Goal: Information Seeking & Learning: Learn about a topic

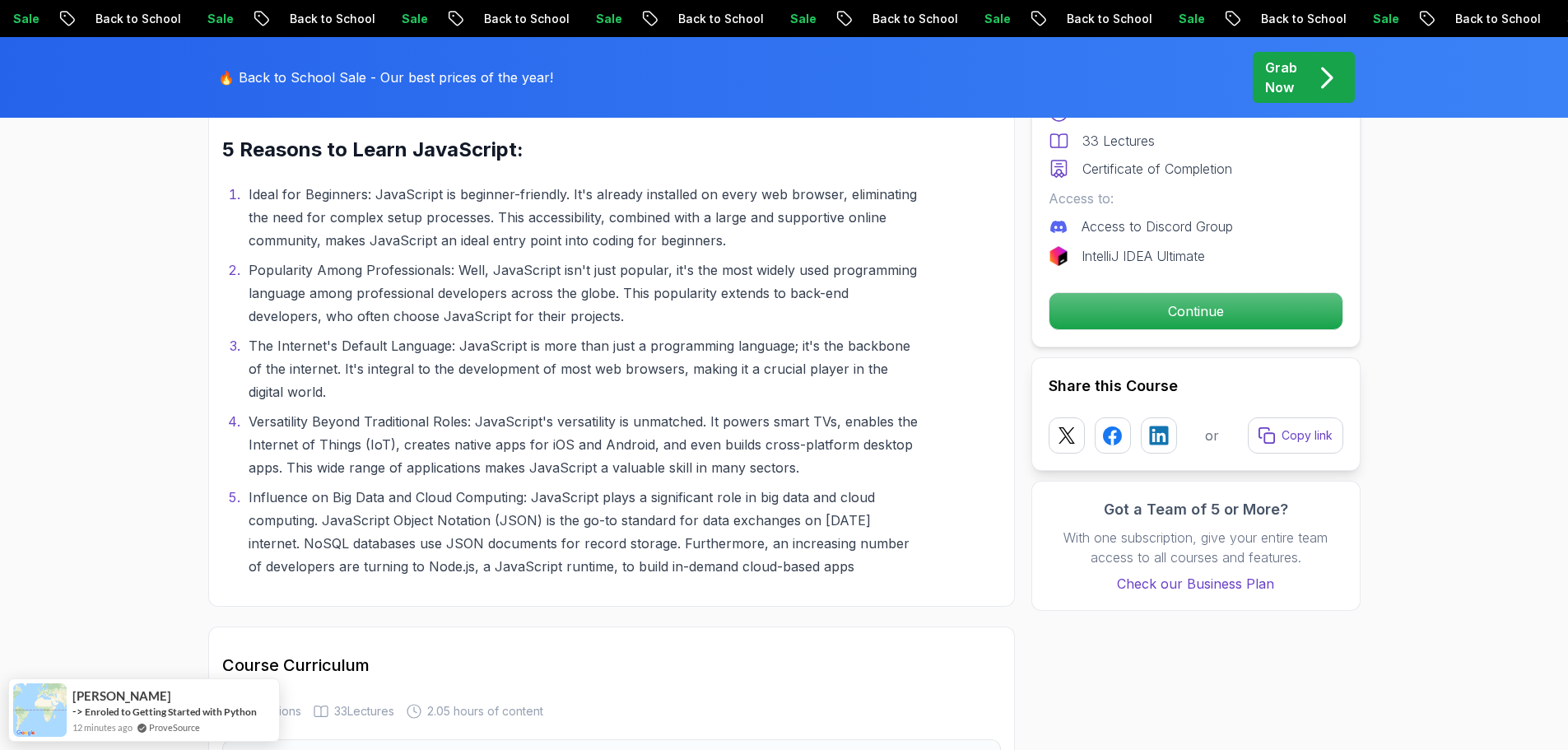
scroll to position [1895, 0]
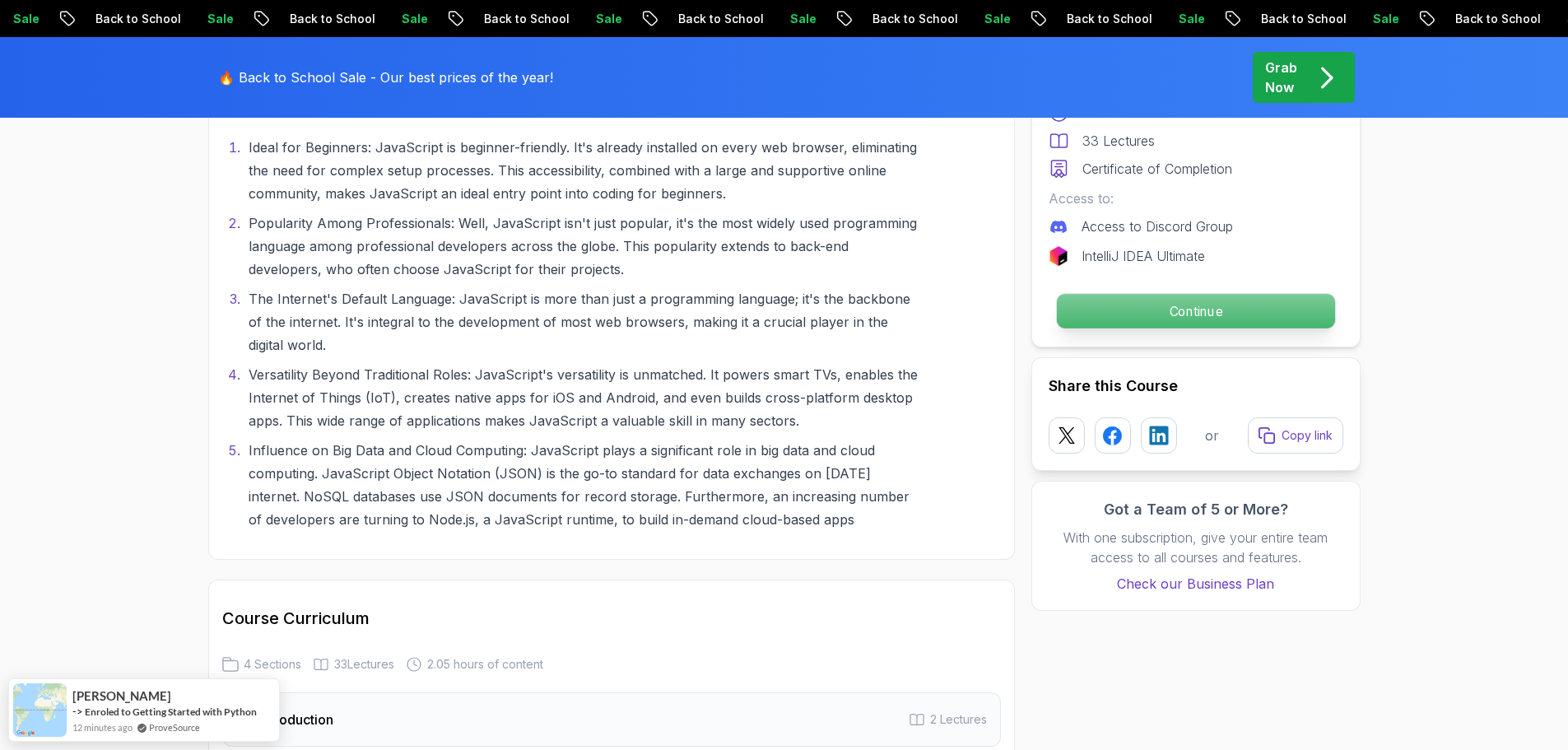
click at [1085, 301] on p "Continue" at bounding box center [1195, 311] width 279 height 35
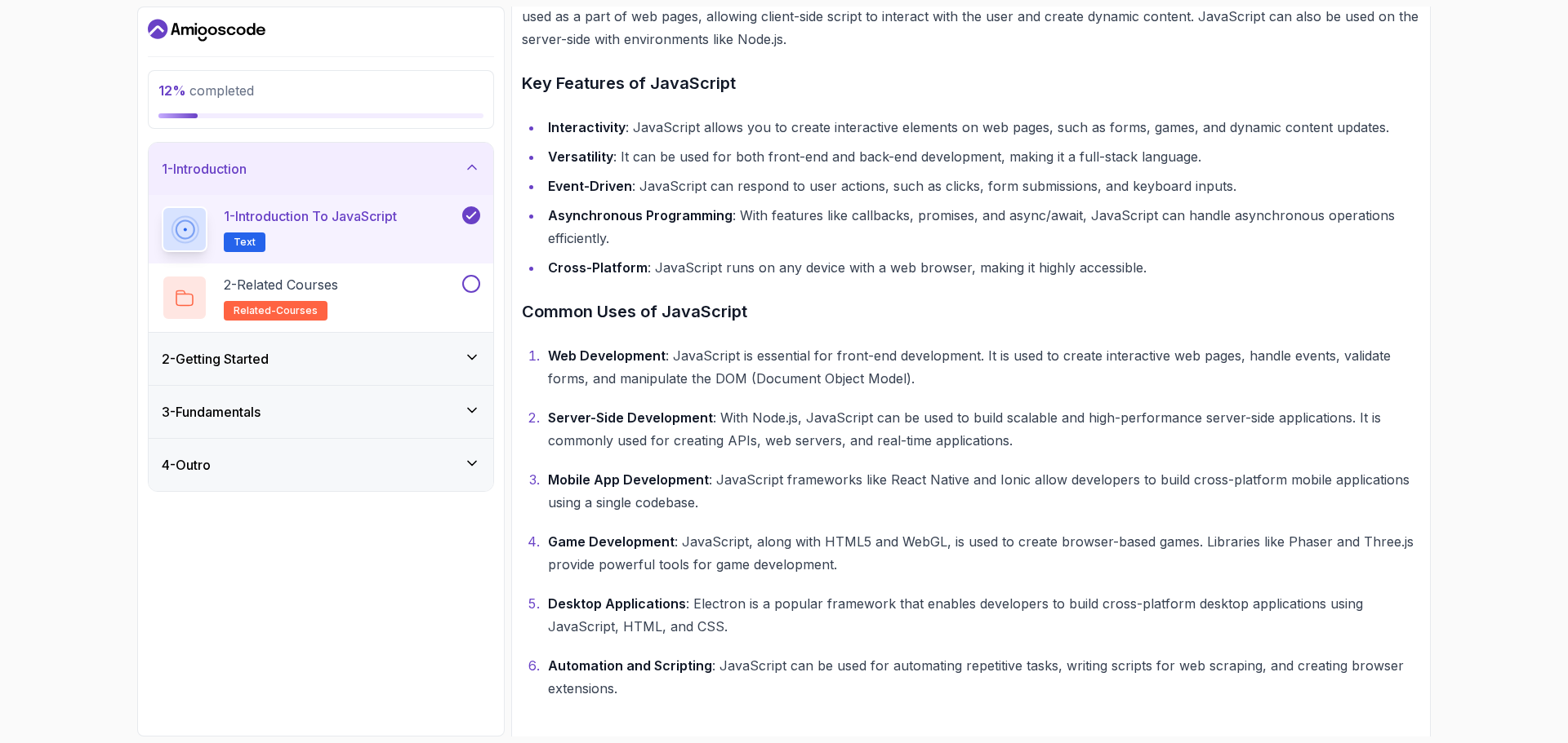
scroll to position [472, 0]
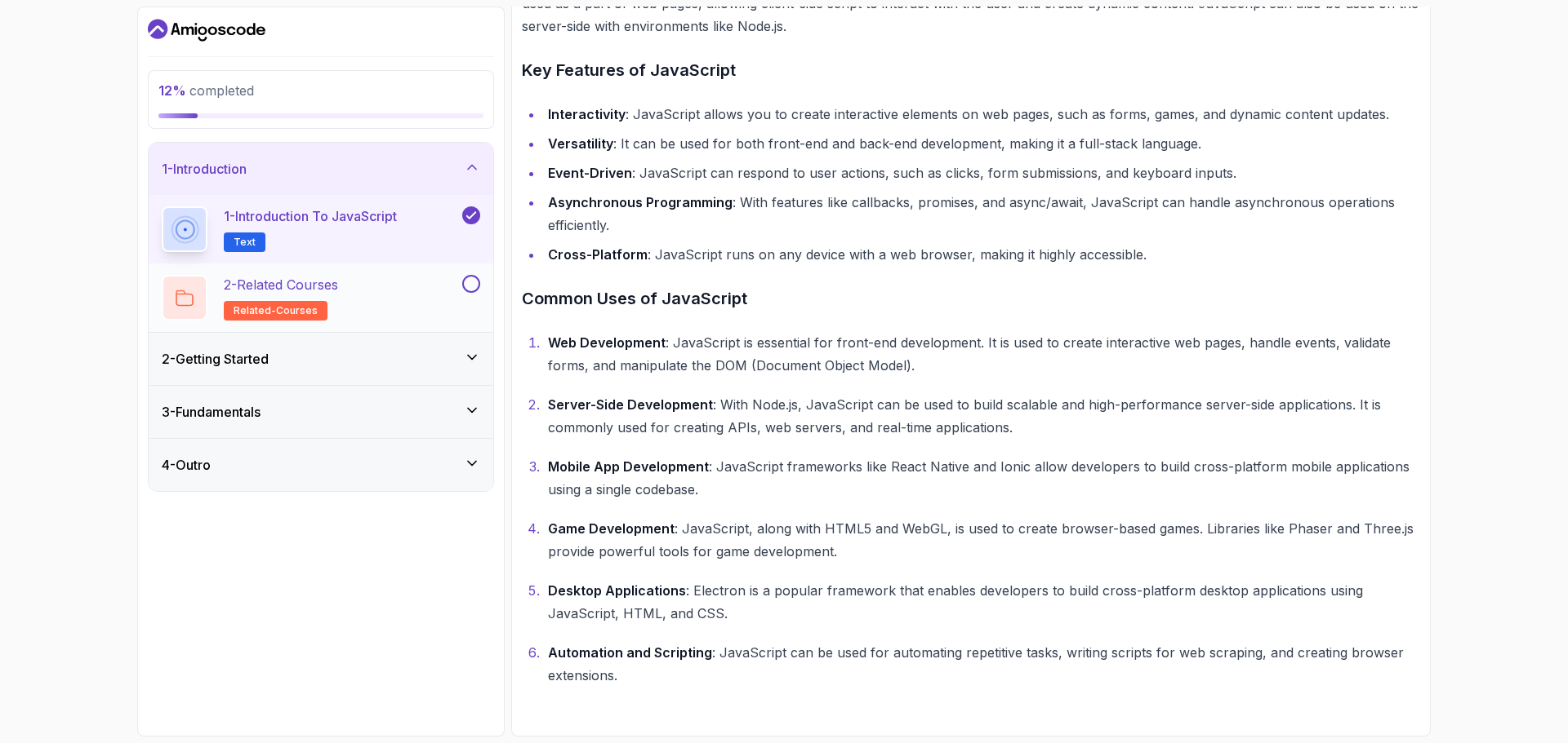
click at [466, 285] on button at bounding box center [471, 284] width 18 height 18
click at [437, 318] on div "2 - Related Courses related-courses" at bounding box center [310, 298] width 297 height 46
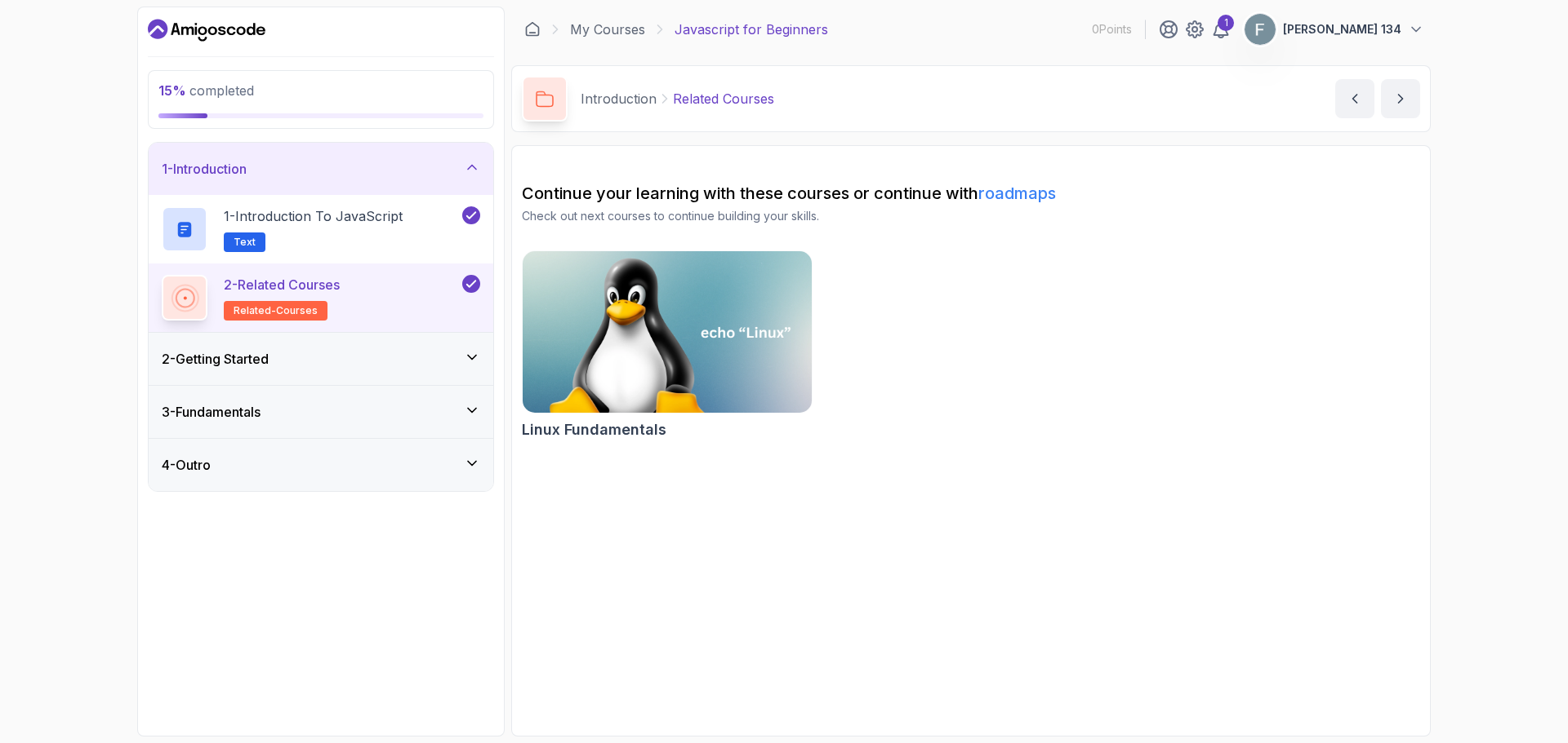
click at [476, 344] on div "2 - Getting Started" at bounding box center [321, 359] width 345 height 52
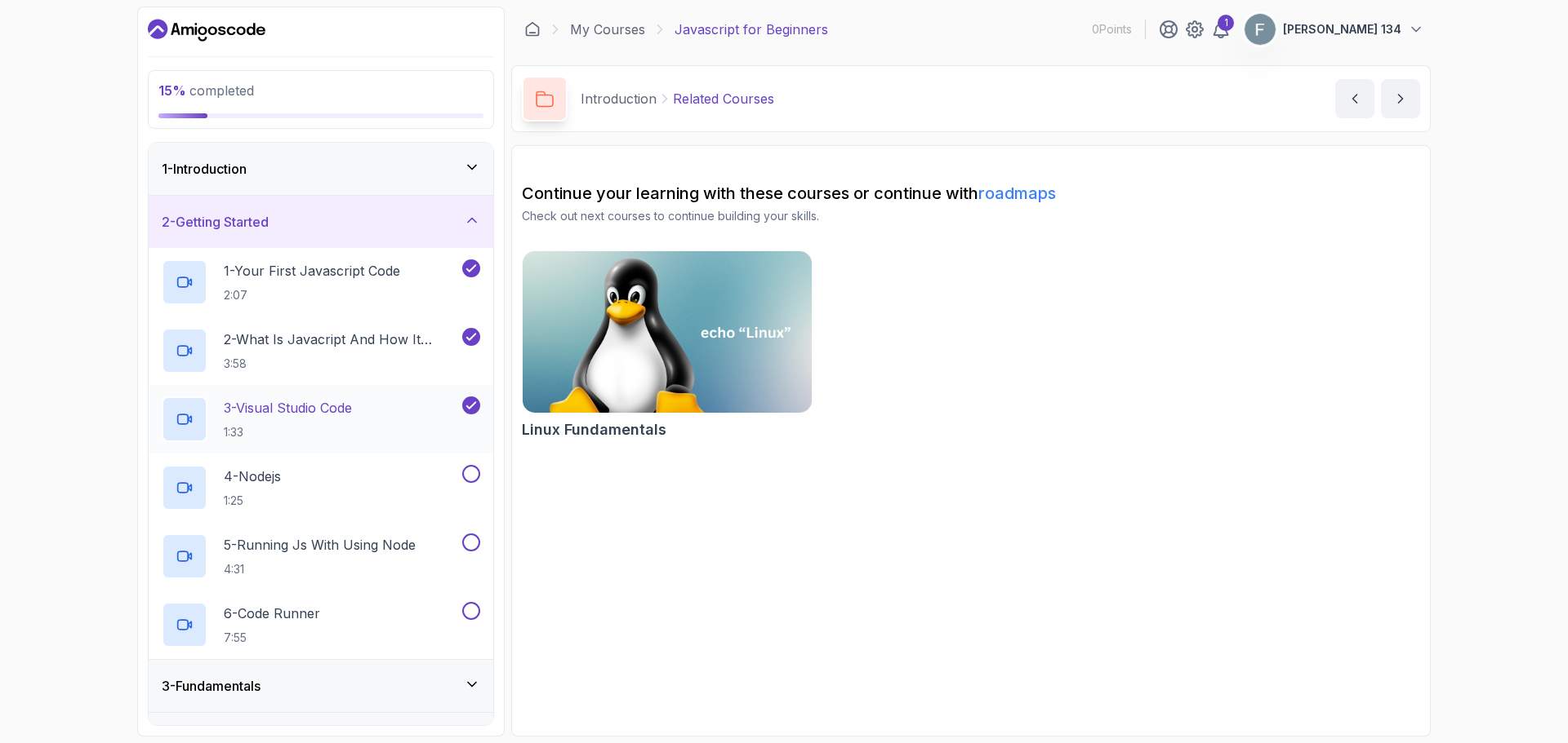
click at [352, 428] on p "1:33" at bounding box center [288, 432] width 128 height 16
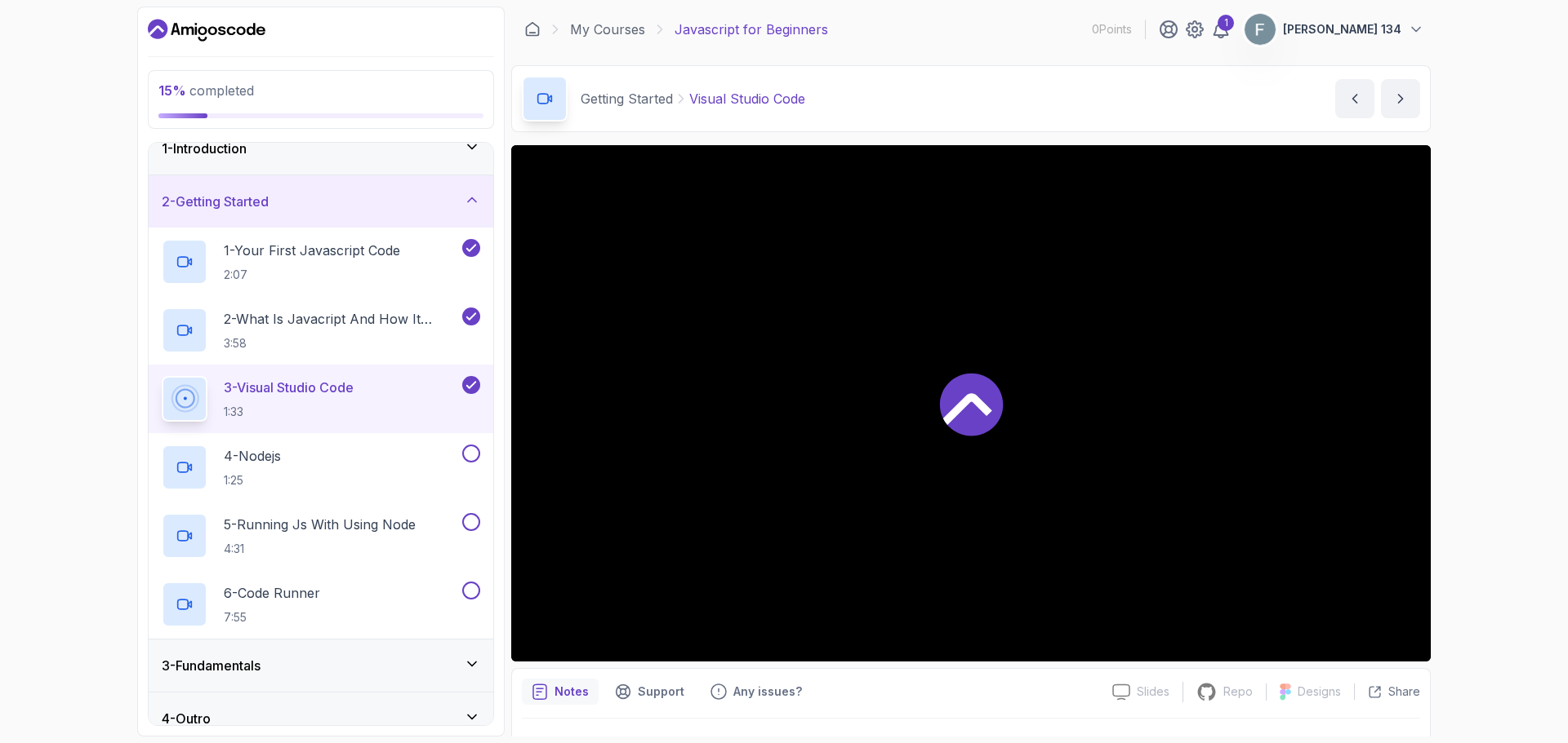
scroll to position [40, 0]
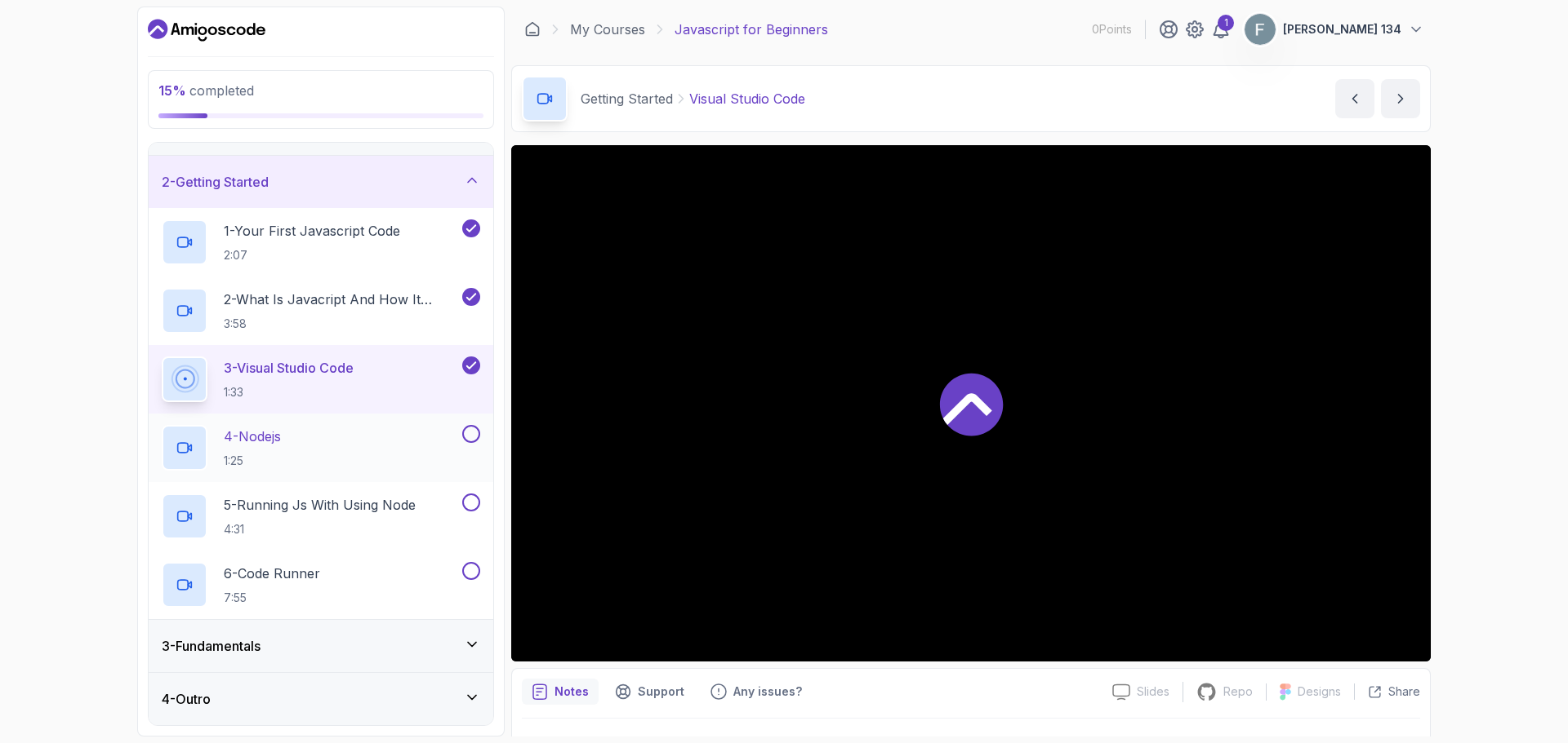
click at [280, 426] on p "4 - Nodejs" at bounding box center [253, 436] width 57 height 19
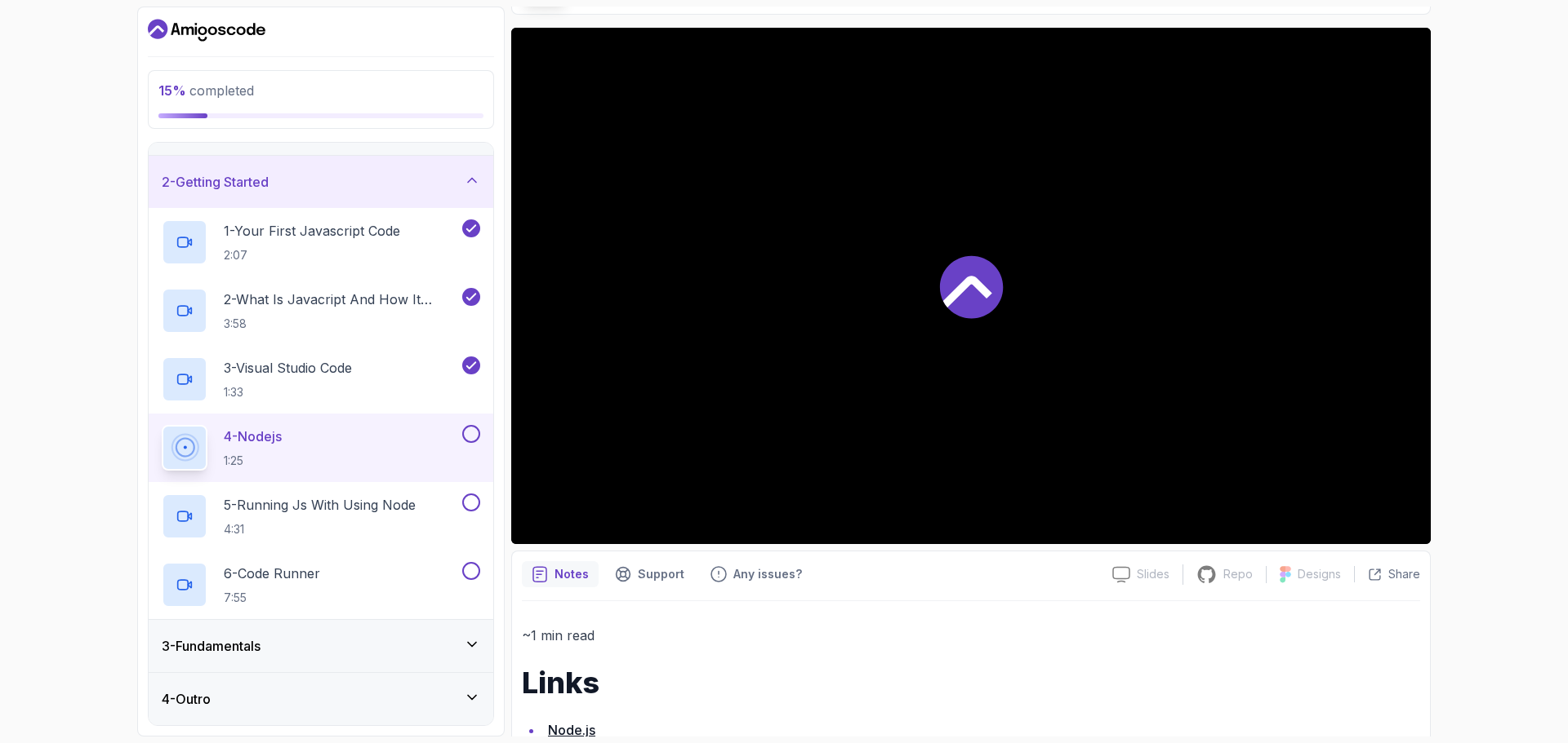
scroll to position [162, 0]
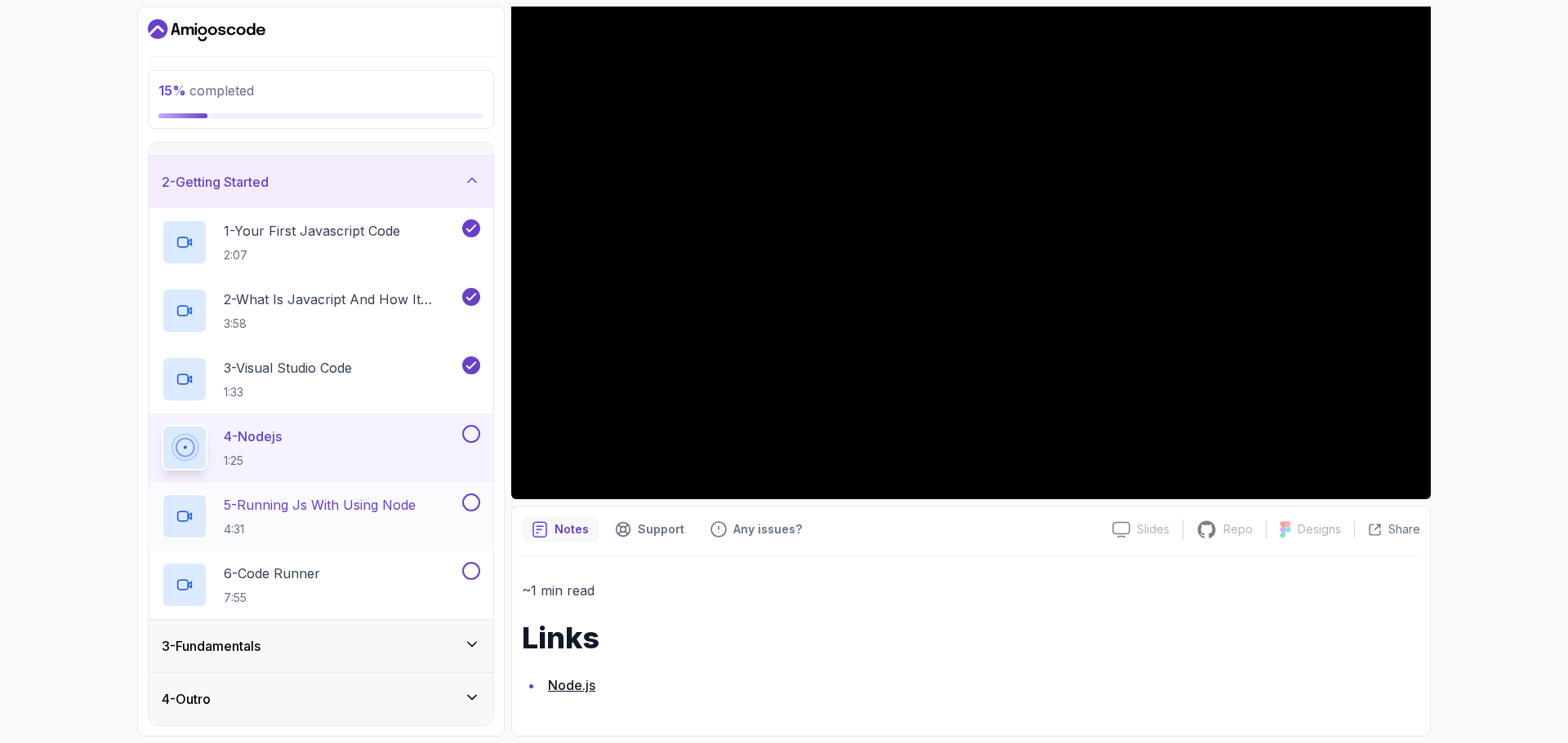
click at [401, 518] on h2 "5 - Running Js With Using Node 4:31" at bounding box center [319, 517] width 192 height 42
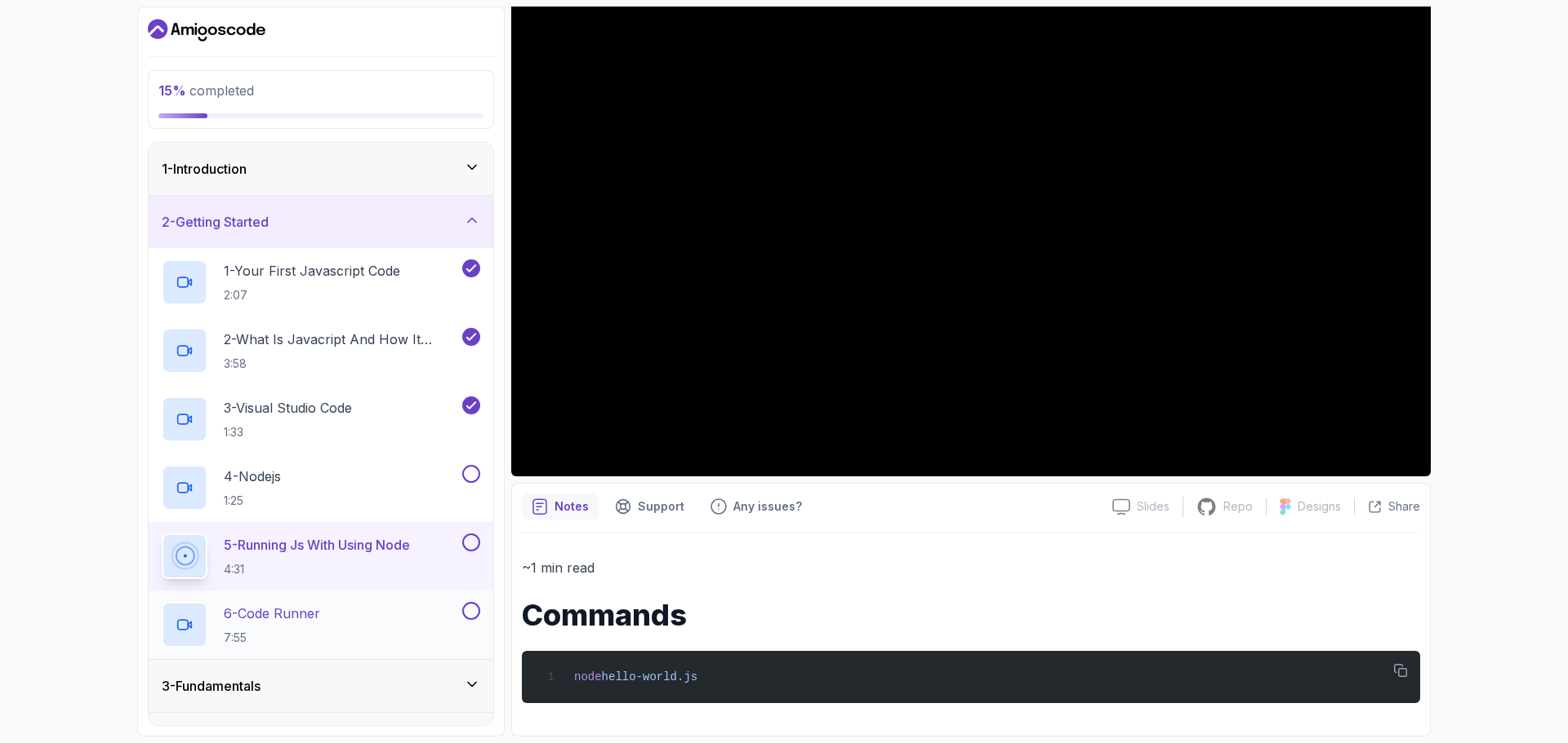
scroll to position [40, 0]
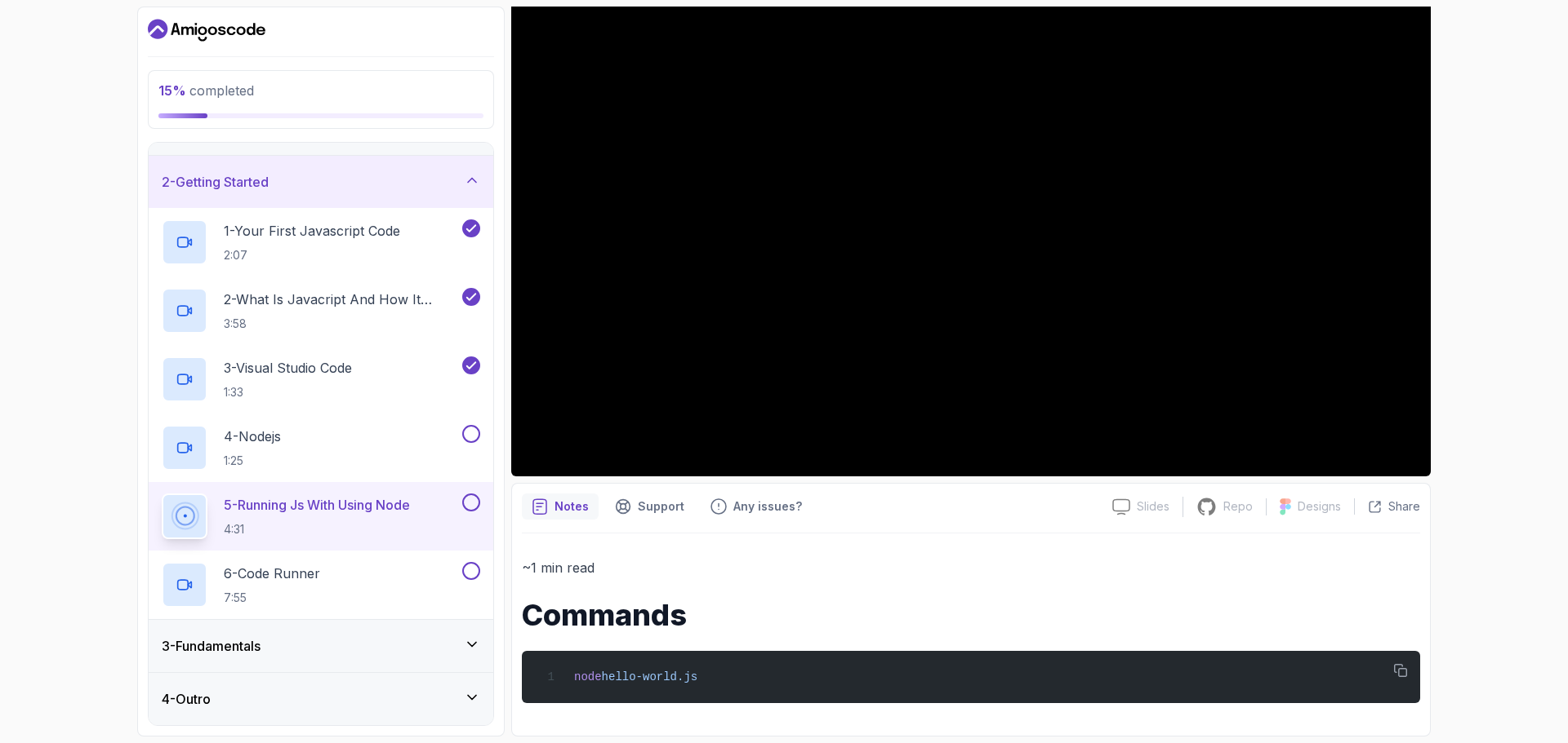
click at [466, 643] on icon at bounding box center [471, 644] width 16 height 16
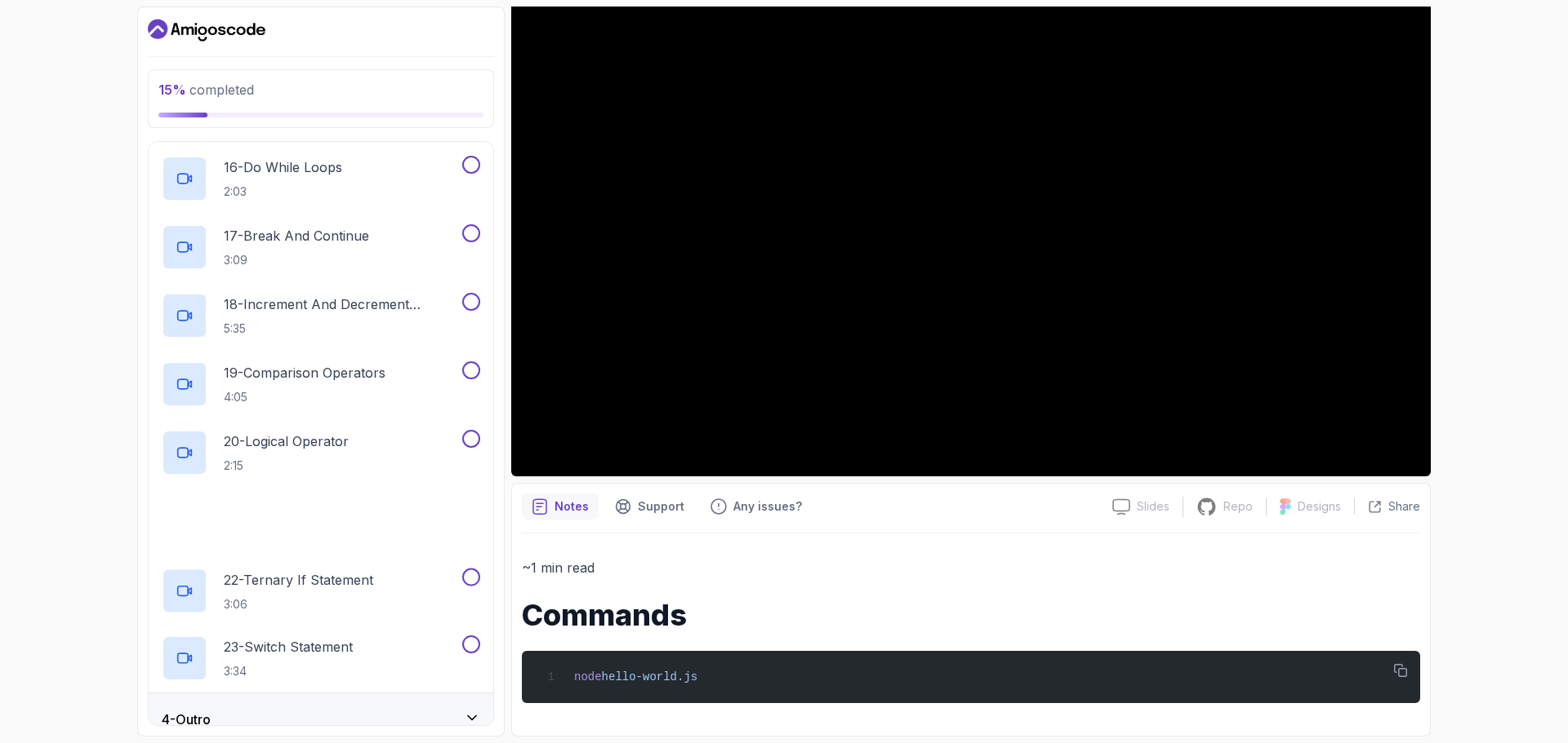
scroll to position [1204, 0]
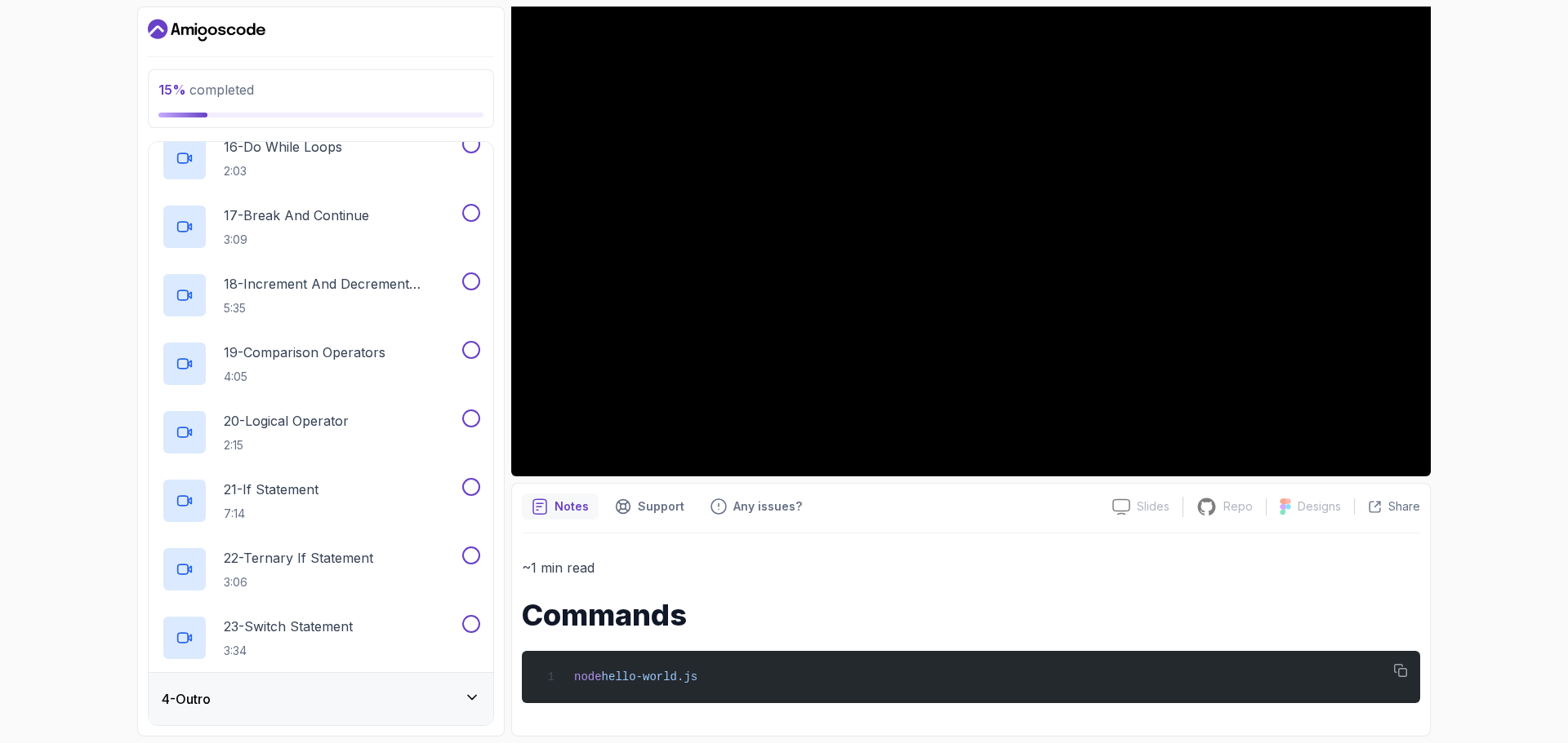
click at [460, 700] on div "4 - Outro" at bounding box center [320, 699] width 318 height 19
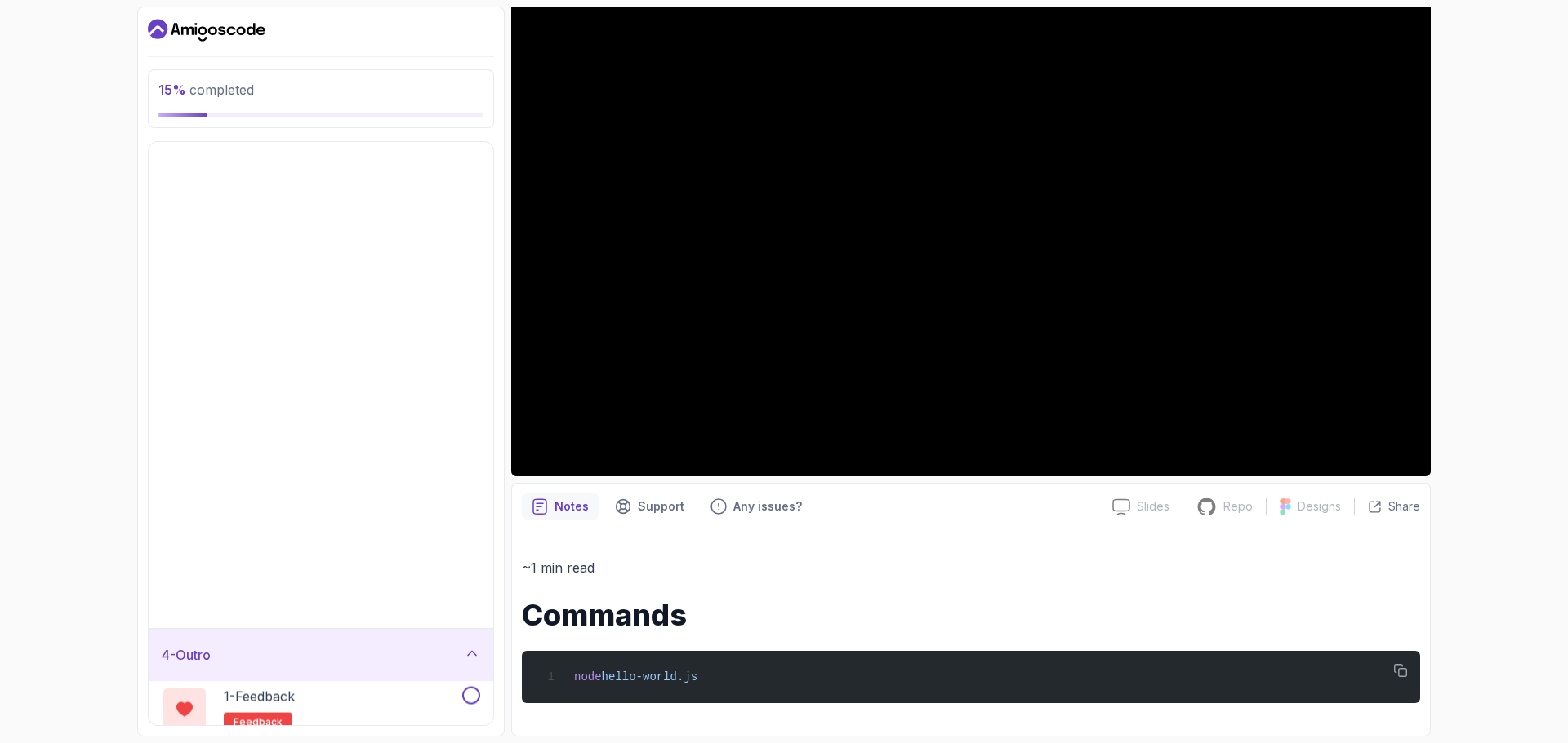
scroll to position [0, 0]
